Goal: Task Accomplishment & Management: Manage account settings

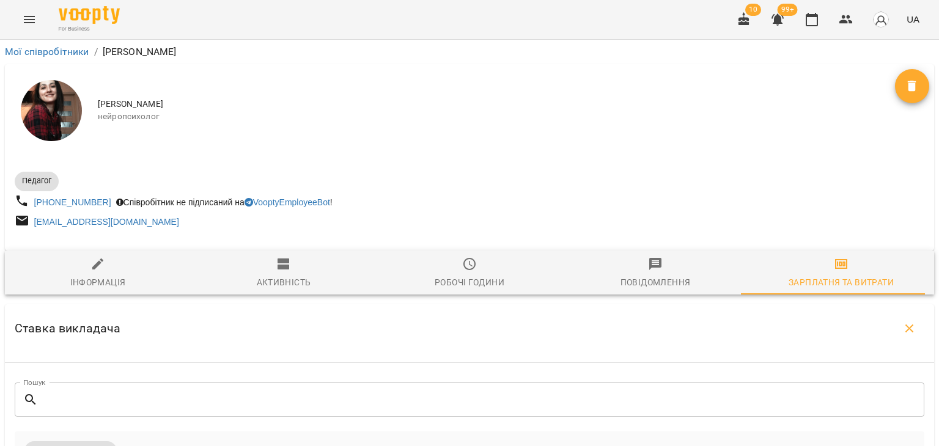
select select "*******"
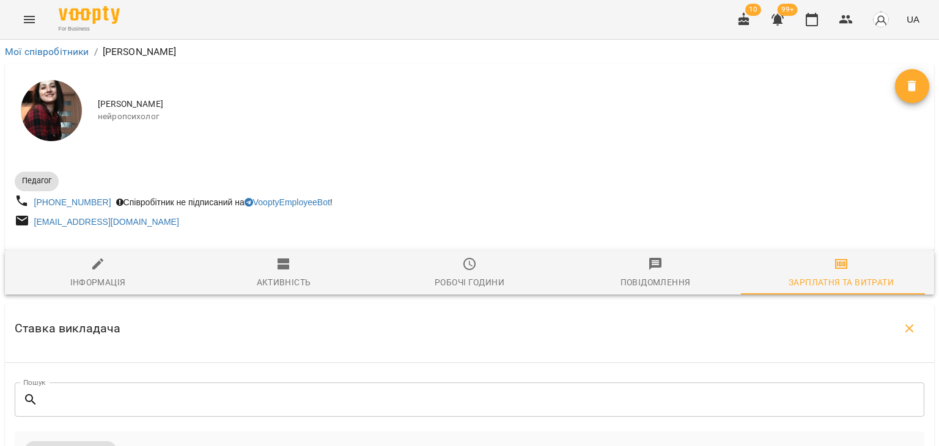
select select "*******"
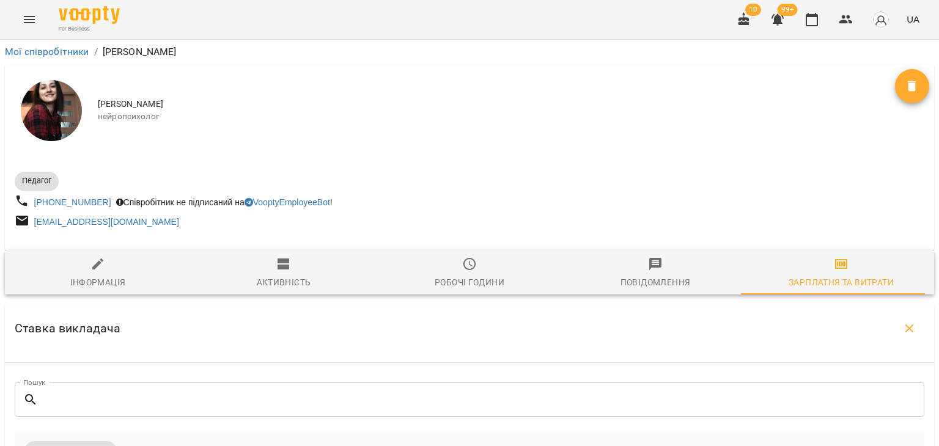
select select "*******"
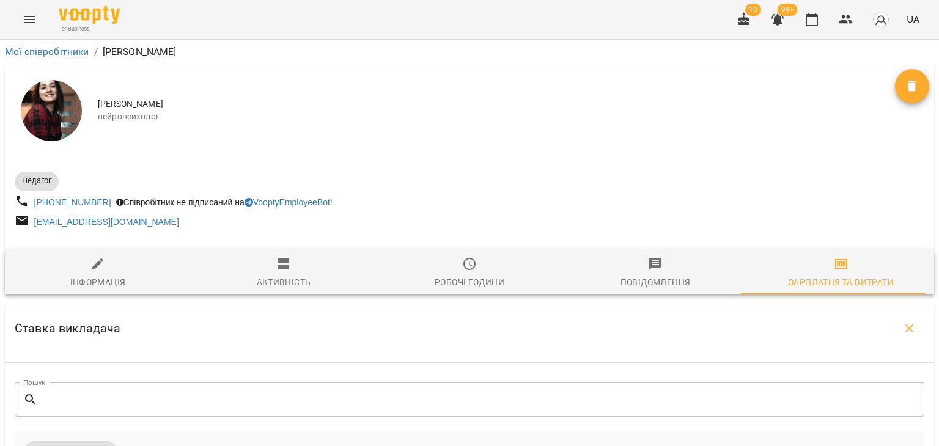
select select "*******"
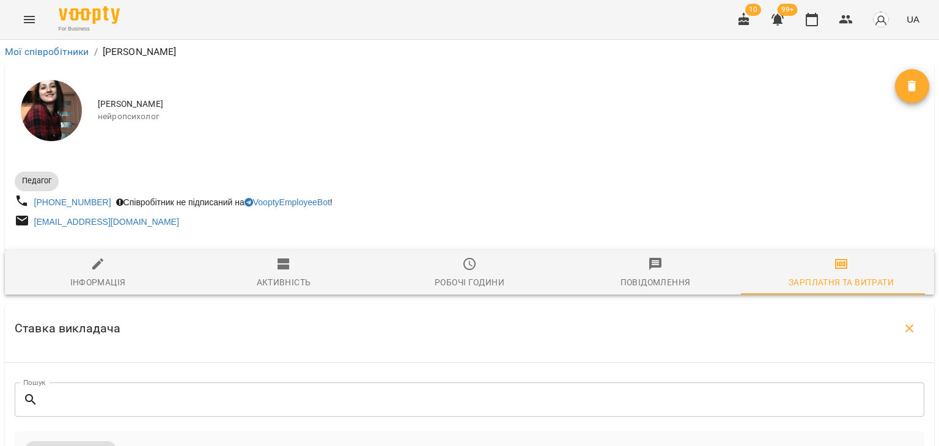
select select "*******"
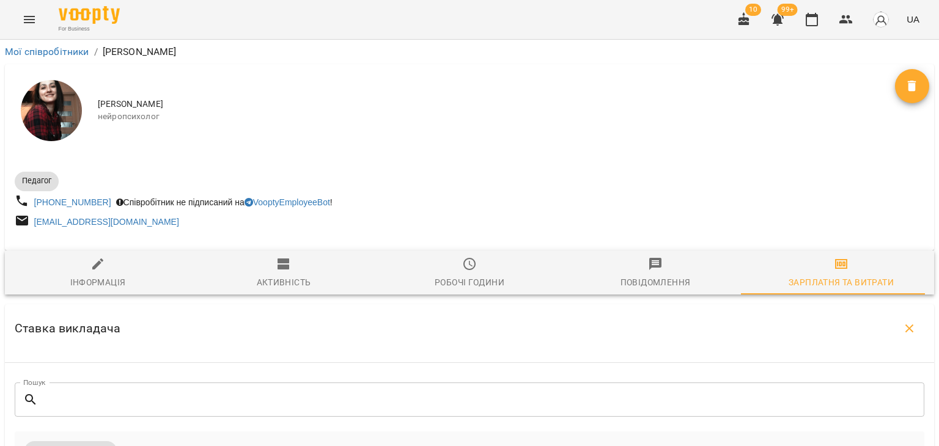
select select "*******"
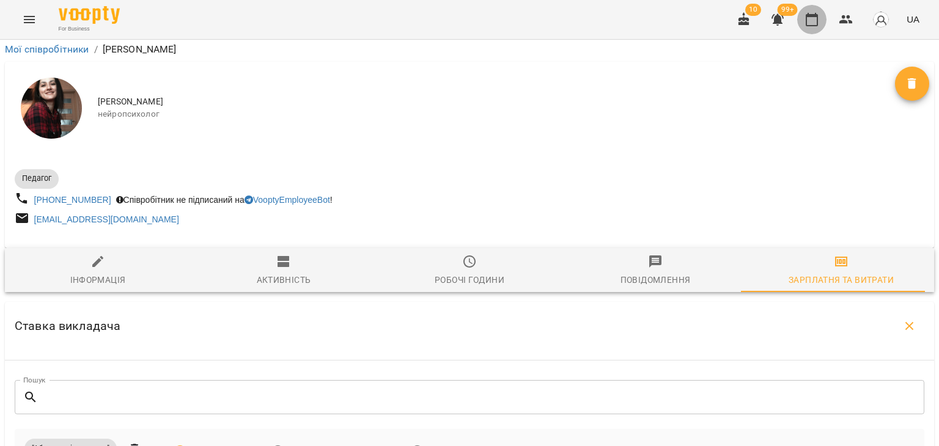
click at [816, 15] on icon "button" at bounding box center [811, 19] width 12 height 13
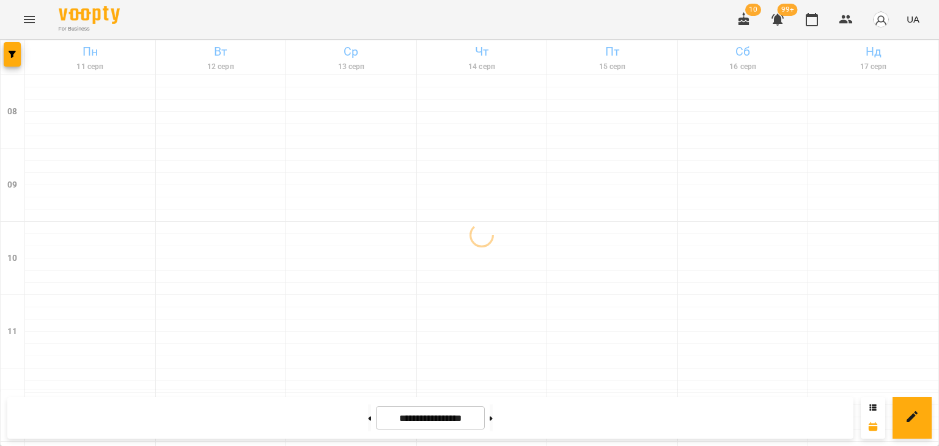
click at [29, 23] on icon "Menu" at bounding box center [29, 19] width 11 height 7
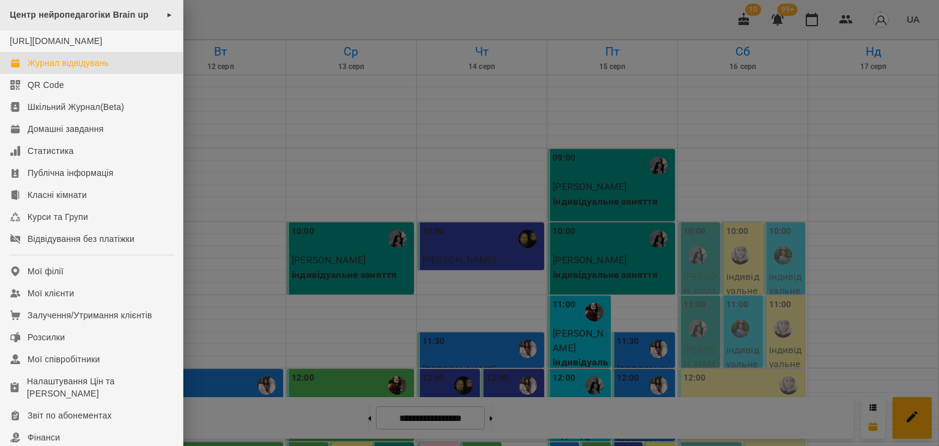
click at [100, 7] on div "Центр нейропедагогіки Brain up ►" at bounding box center [91, 15] width 183 height 30
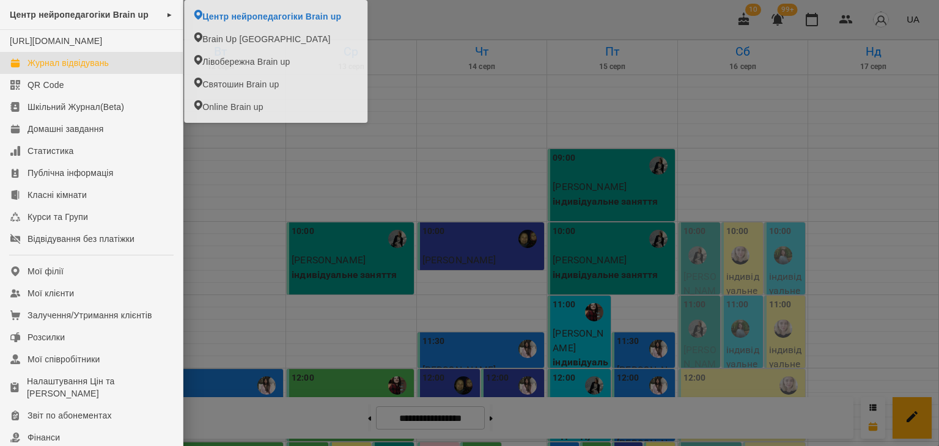
click at [439, 20] on div at bounding box center [469, 223] width 939 height 446
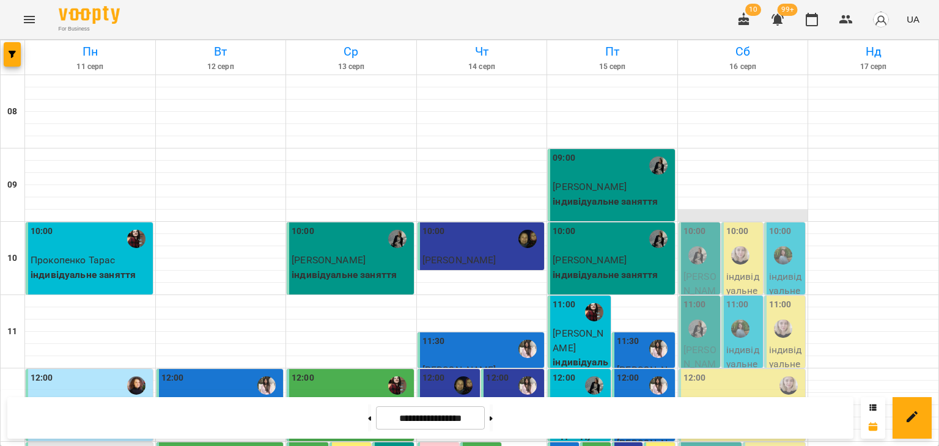
scroll to position [122, 0]
click at [780, 246] on img "Анна Андрійчук" at bounding box center [783, 255] width 18 height 18
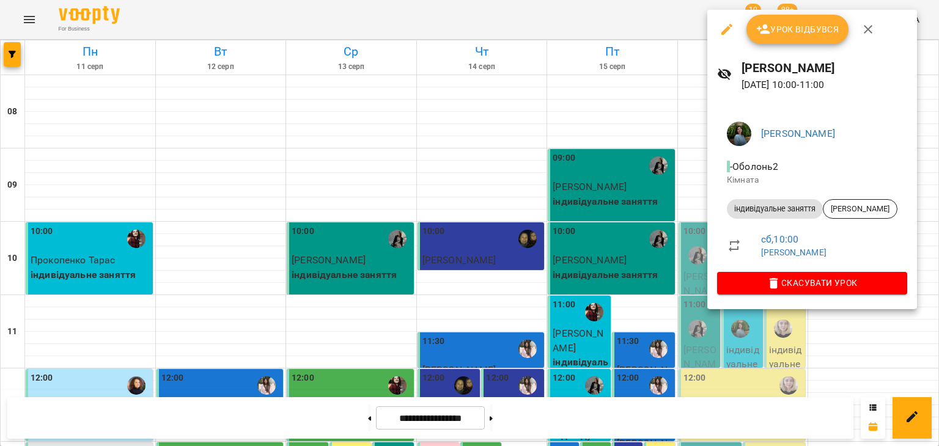
click at [863, 25] on icon "button" at bounding box center [867, 29] width 15 height 15
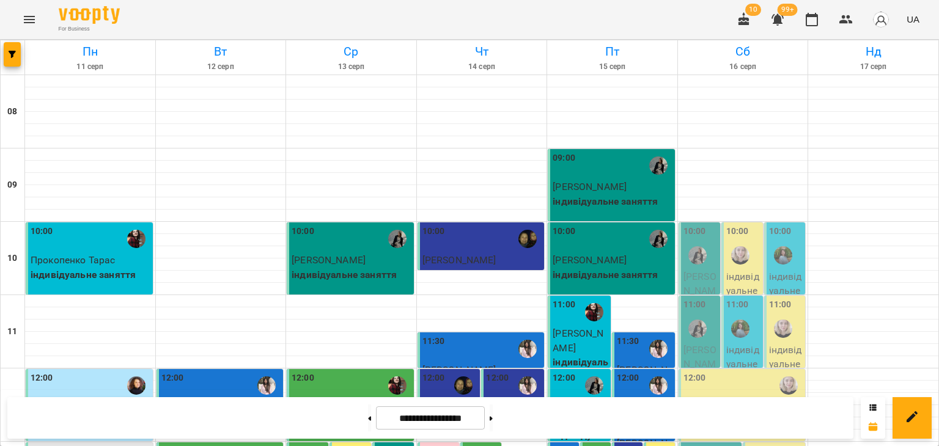
scroll to position [306, 0]
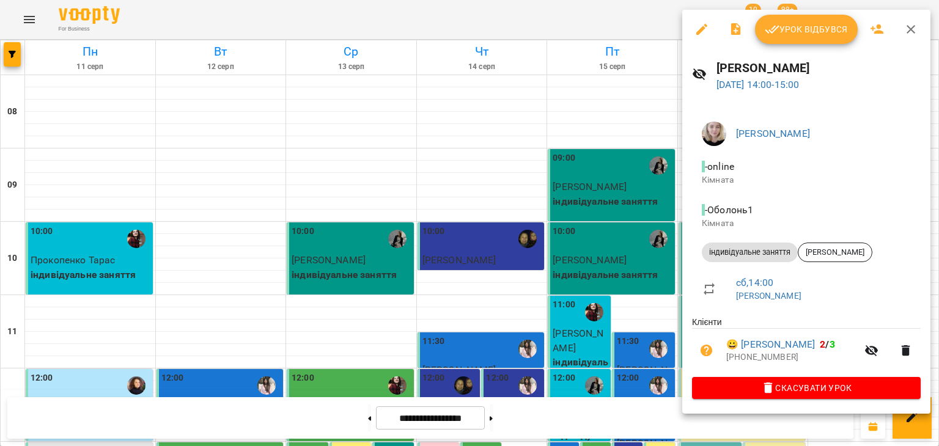
drag, startPoint x: 898, startPoint y: 36, endPoint x: 878, endPoint y: 42, distance: 21.1
click at [898, 36] on button "button" at bounding box center [910, 29] width 29 height 29
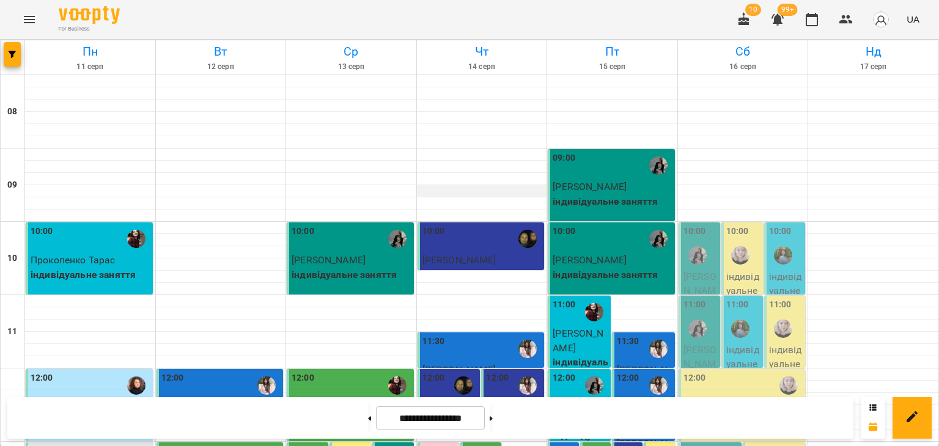
scroll to position [0, 0]
click at [27, 8] on button "Menu" at bounding box center [29, 19] width 29 height 29
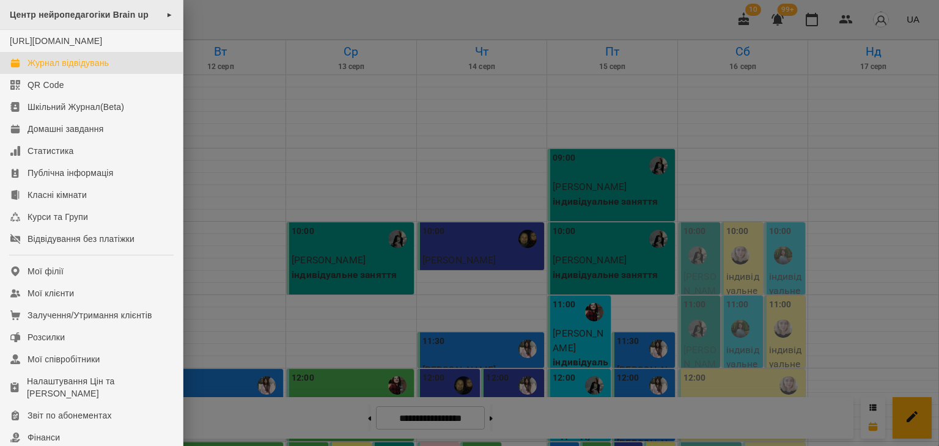
click at [135, 18] on span "Центр нейропедагогіки Brain up" at bounding box center [79, 15] width 139 height 10
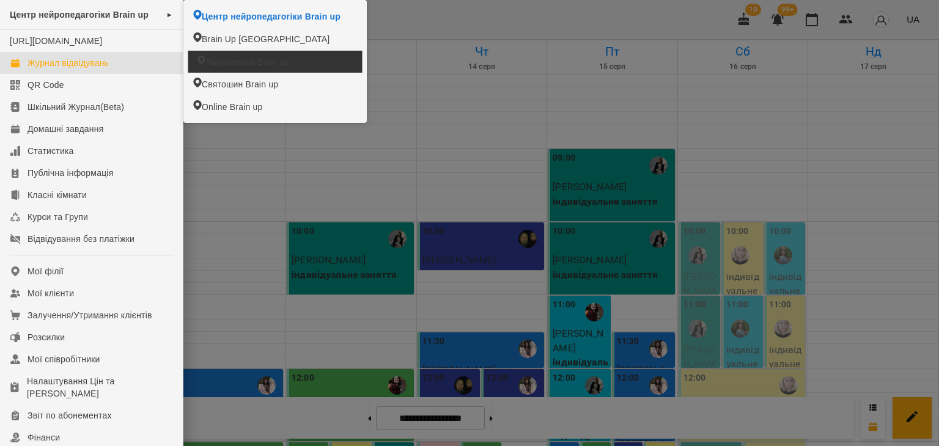
click at [230, 62] on span "Лівобережна Brain up" at bounding box center [246, 62] width 83 height 12
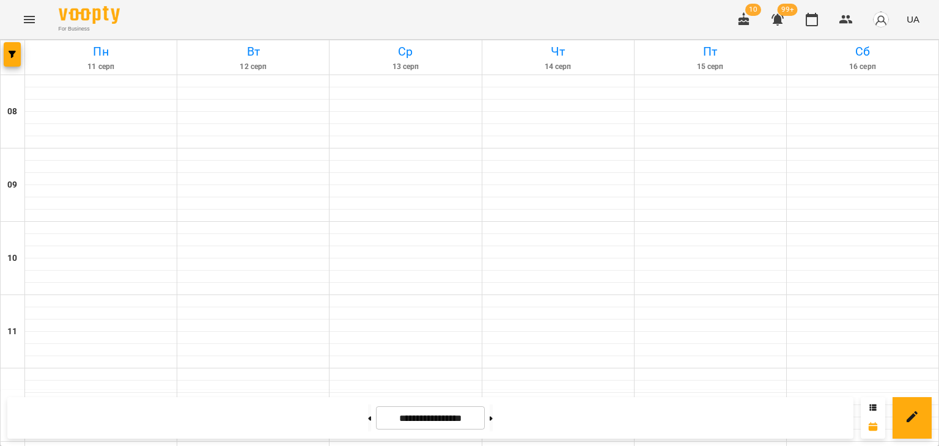
click at [21, 13] on button "Menu" at bounding box center [29, 19] width 29 height 29
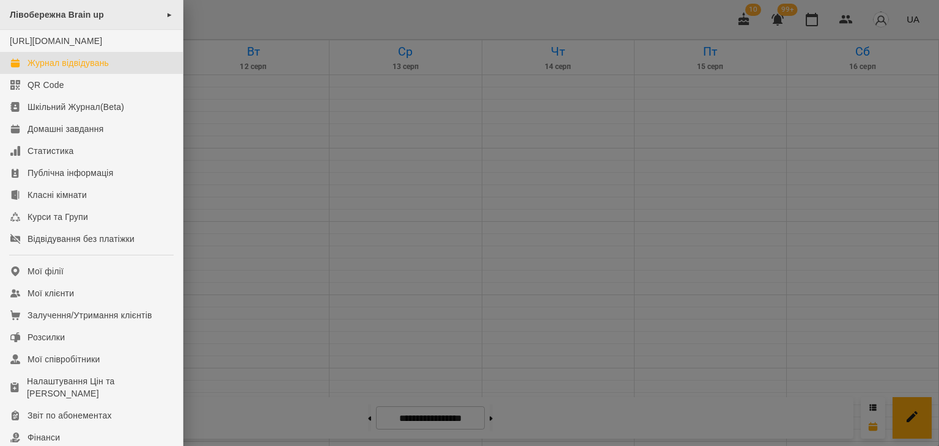
click at [130, 12] on div "Лівобережна Brain up ►" at bounding box center [91, 15] width 183 height 30
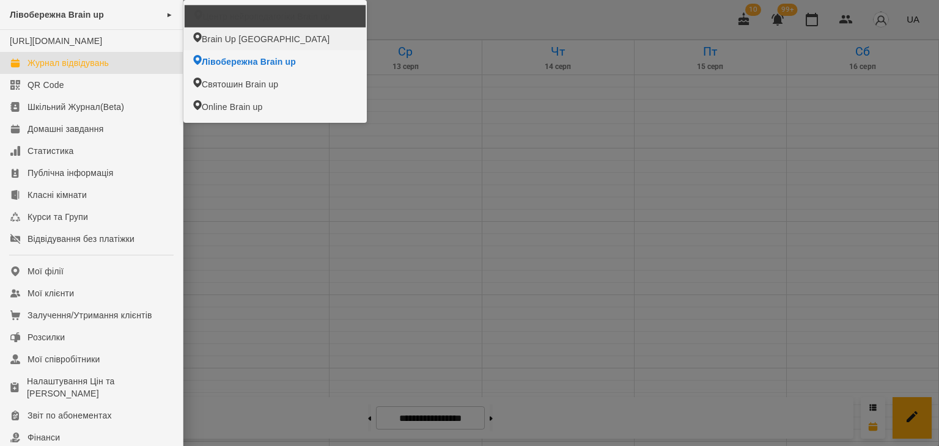
click at [235, 21] on span "Центр нейропедагогіки Brain up" at bounding box center [265, 16] width 127 height 12
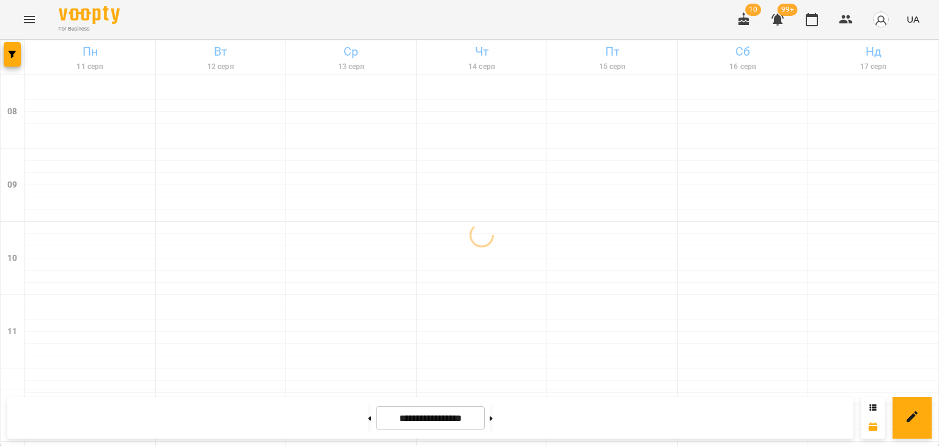
click at [32, 18] on icon "Menu" at bounding box center [29, 19] width 15 height 15
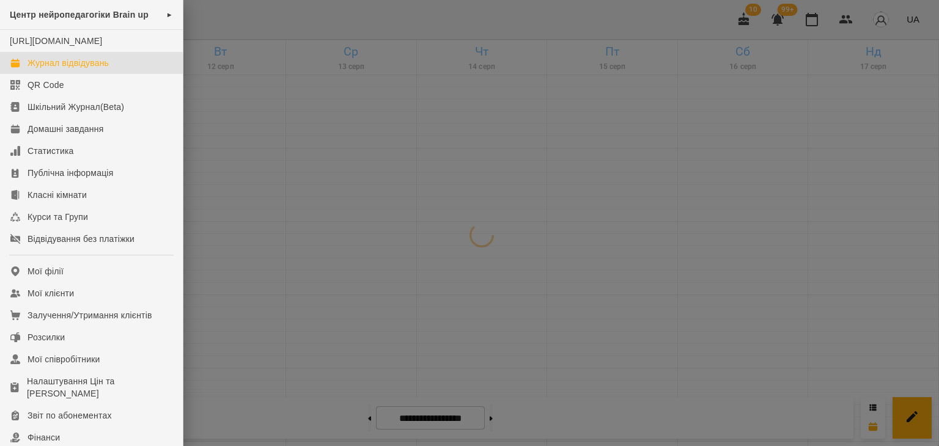
click at [211, 4] on div at bounding box center [469, 223] width 939 height 446
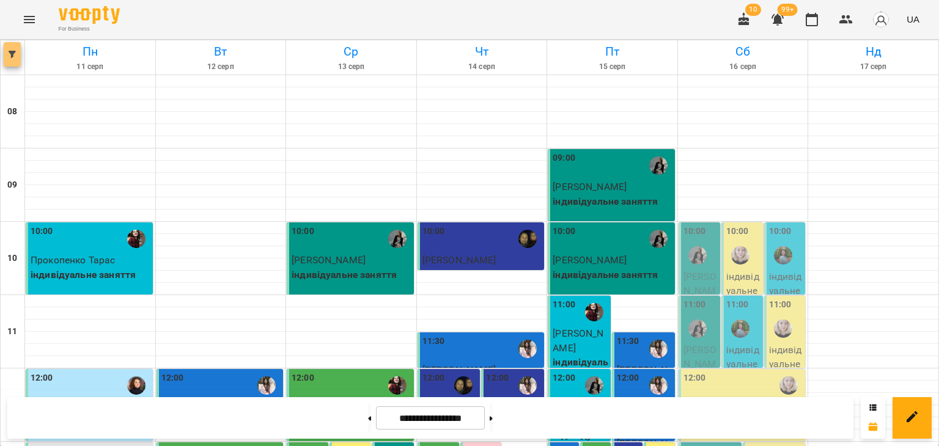
click at [15, 54] on icon "button" at bounding box center [12, 54] width 7 height 7
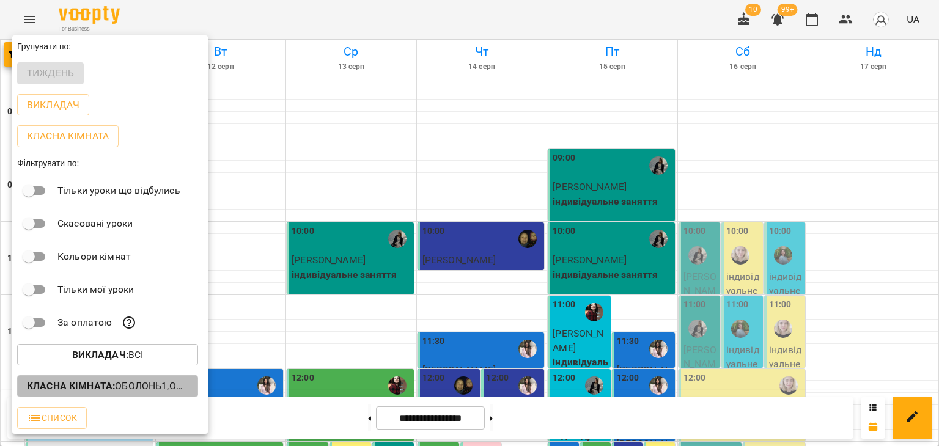
click at [105, 383] on b "Класна кімната :" at bounding box center [71, 386] width 88 height 12
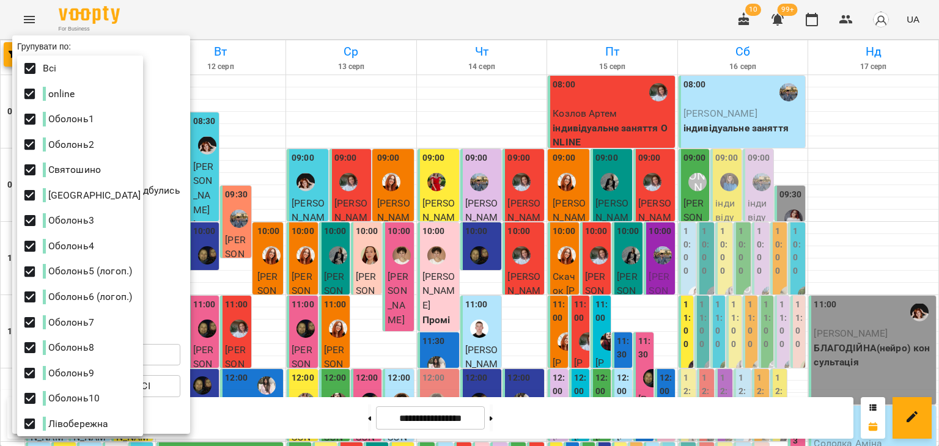
click at [245, 15] on div at bounding box center [469, 223] width 939 height 446
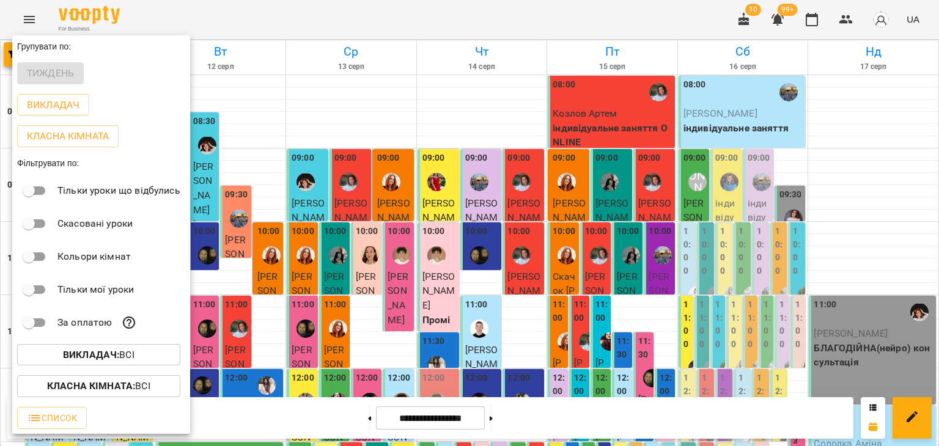
click at [245, 15] on div at bounding box center [469, 223] width 939 height 446
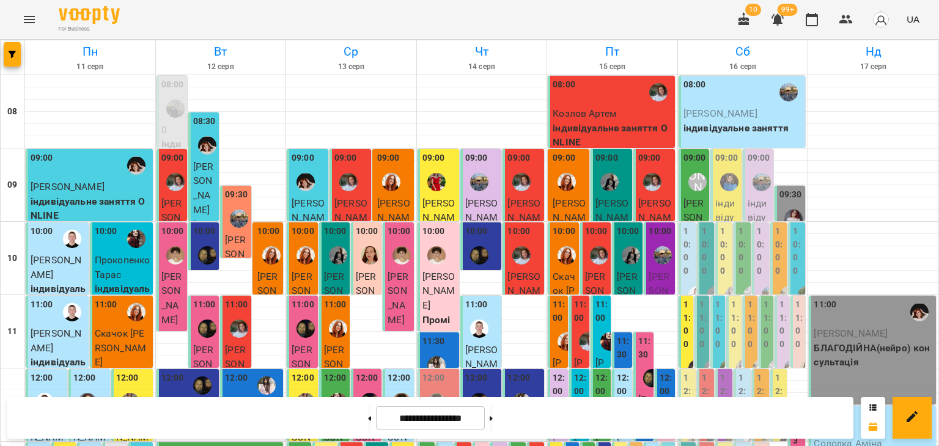
scroll to position [672, 0]
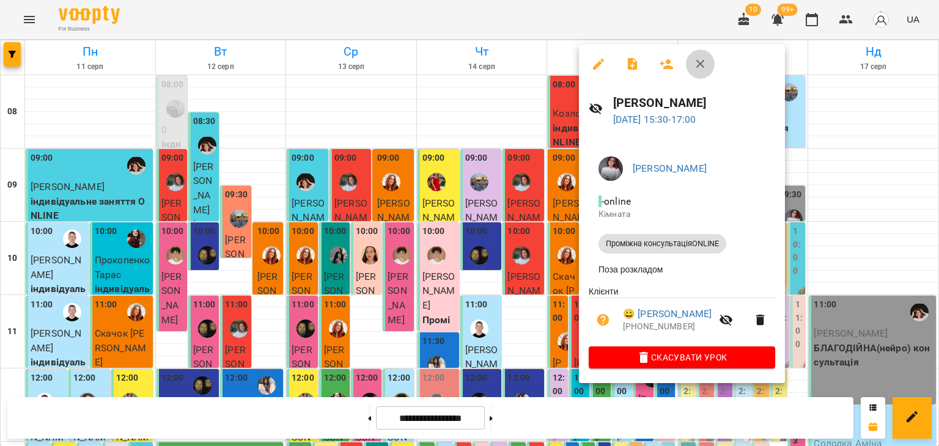
click at [688, 65] on button "button" at bounding box center [700, 63] width 29 height 29
